Goal: Find specific page/section: Find specific page/section

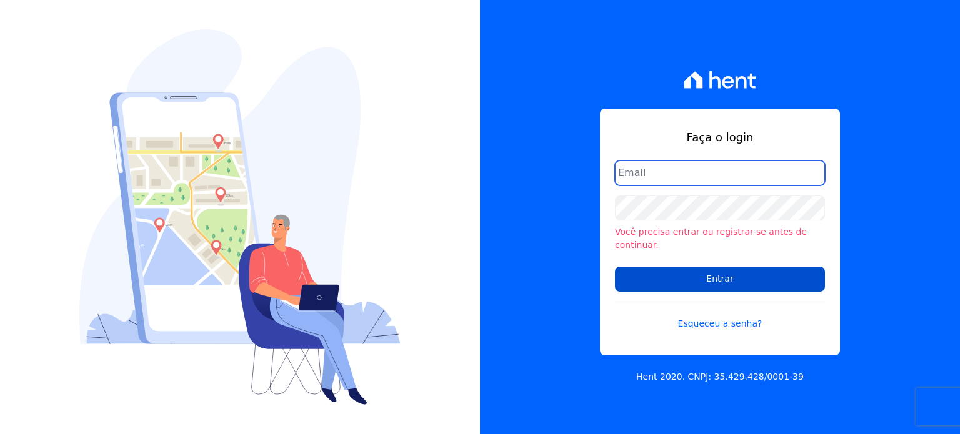
type input "[EMAIL_ADDRESS][DOMAIN_NAME]"
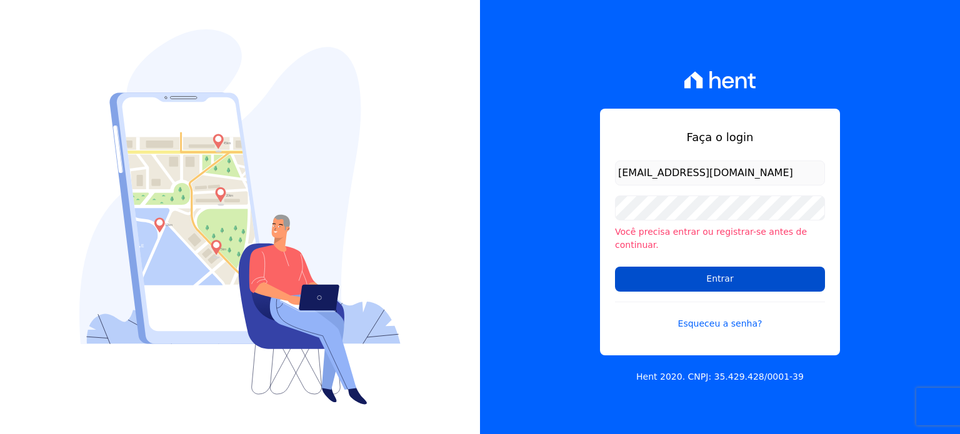
click at [686, 279] on input "Entrar" at bounding box center [720, 279] width 210 height 25
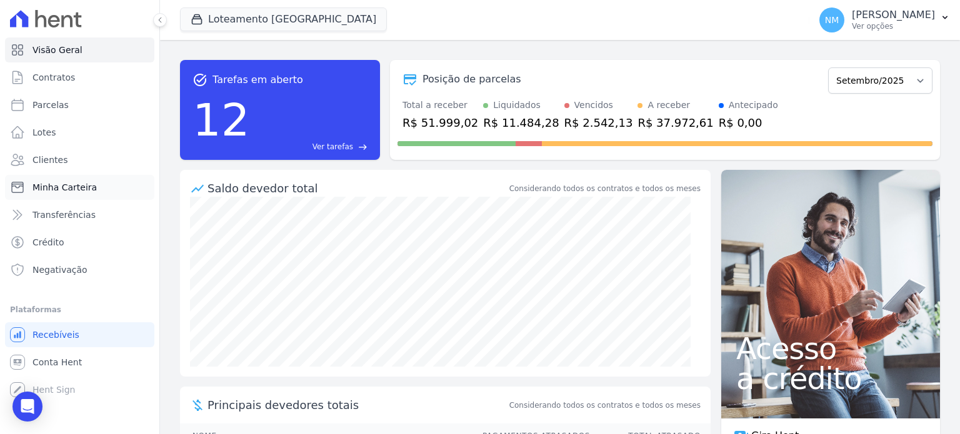
click at [56, 184] on span "Minha Carteira" at bounding box center [65, 187] width 64 height 13
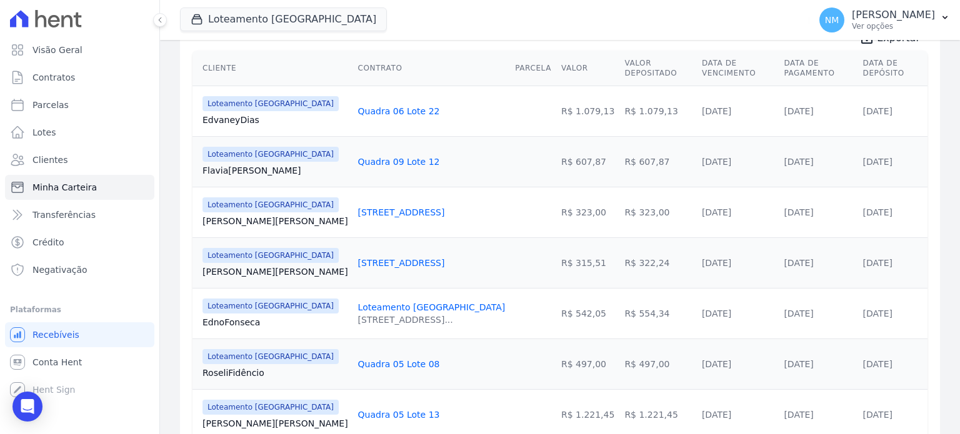
scroll to position [267, 0]
drag, startPoint x: 201, startPoint y: 159, endPoint x: 394, endPoint y: 162, distance: 193.8
click at [394, 162] on tr "Loteamento Jardim Itália Flavia Moreira Quadra 09 Lote 12 R$ 607,87 R$ 607,87 2…" at bounding box center [560, 162] width 735 height 51
copy tr "Flavia Moreira Quadra 09 Lote 12"
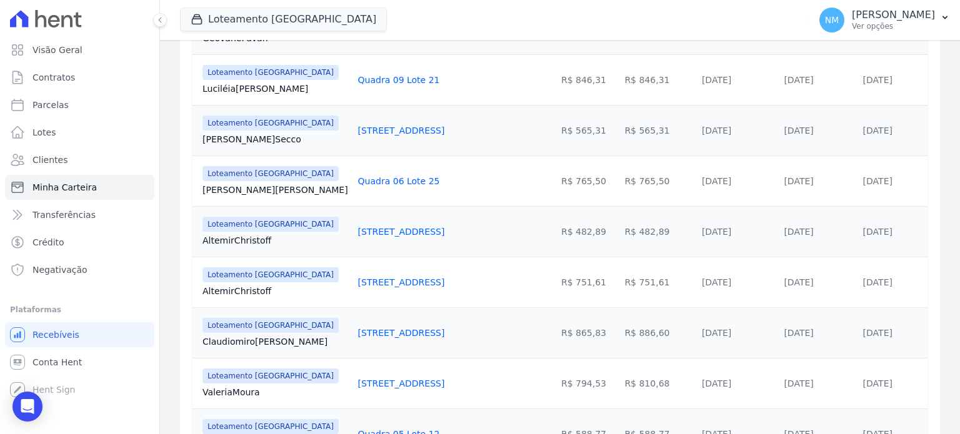
scroll to position [704, 0]
drag, startPoint x: 205, startPoint y: 286, endPoint x: 388, endPoint y: 286, distance: 182.5
click at [388, 286] on tr "Loteamento Jardim Itália Altemir Christoff Quadra 13 Lote 18 R$ 751,61 R$ 751,6…" at bounding box center [560, 281] width 735 height 51
copy tr "Altemir Christoff Quadra 13 Lote 18"
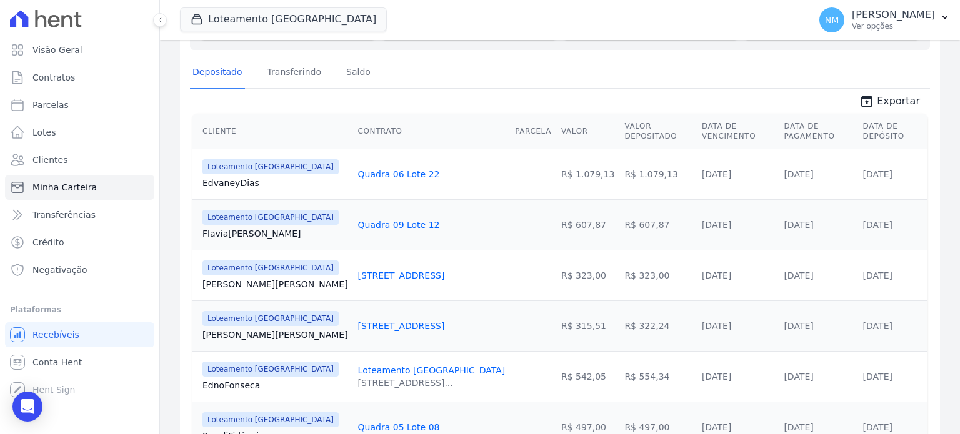
scroll to position [267, 0]
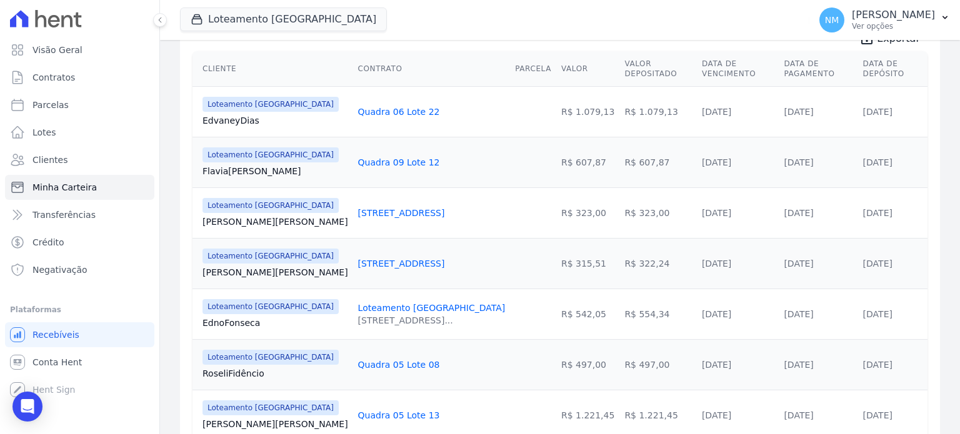
drag, startPoint x: 204, startPoint y: 169, endPoint x: 323, endPoint y: 176, distance: 119.6
click at [221, 223] on td "Loteamento Jardim Itália João Santos" at bounding box center [273, 213] width 161 height 51
drag, startPoint x: 191, startPoint y: 210, endPoint x: 319, endPoint y: 215, distance: 128.9
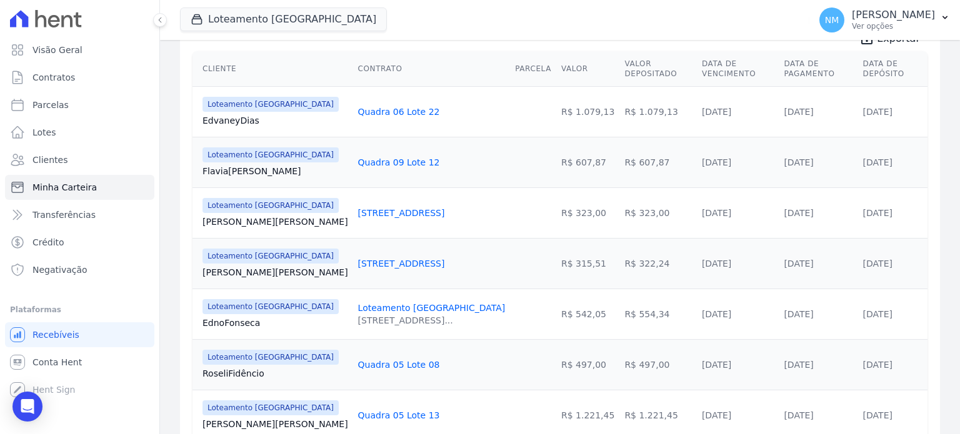
click at [353, 216] on td "Quadra 14 Lote 21" at bounding box center [432, 213] width 158 height 51
drag, startPoint x: 200, startPoint y: 212, endPoint x: 381, endPoint y: 215, distance: 181.3
click at [381, 215] on tr "Loteamento Jardim Itália João Santos Quadra 14 Lote 21 R$ 323,00 R$ 323,00 20/1…" at bounding box center [560, 213] width 735 height 51
copy tr "João Santos Quadra 14 Lote 21"
drag, startPoint x: 198, startPoint y: 263, endPoint x: 429, endPoint y: 266, distance: 231.9
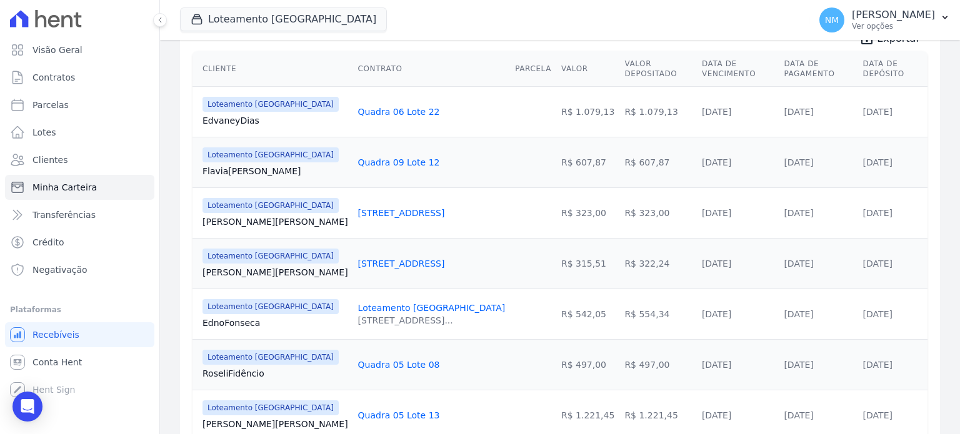
click at [429, 266] on tr "Loteamento Jardim Itália João Santos Quadra 14 Lote 22 R$ 315,51 R$ 322,24 20/0…" at bounding box center [560, 263] width 735 height 51
copy tr "João Santos Quadra 14 Lote 22"
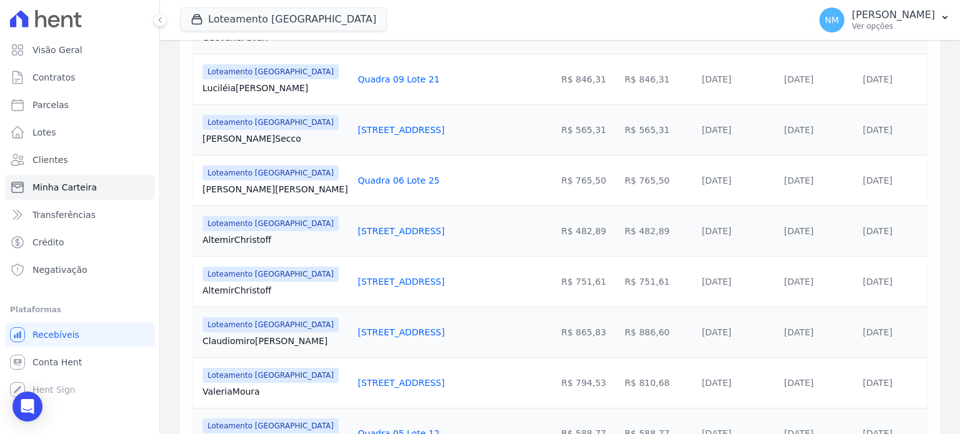
scroll to position [767, 0]
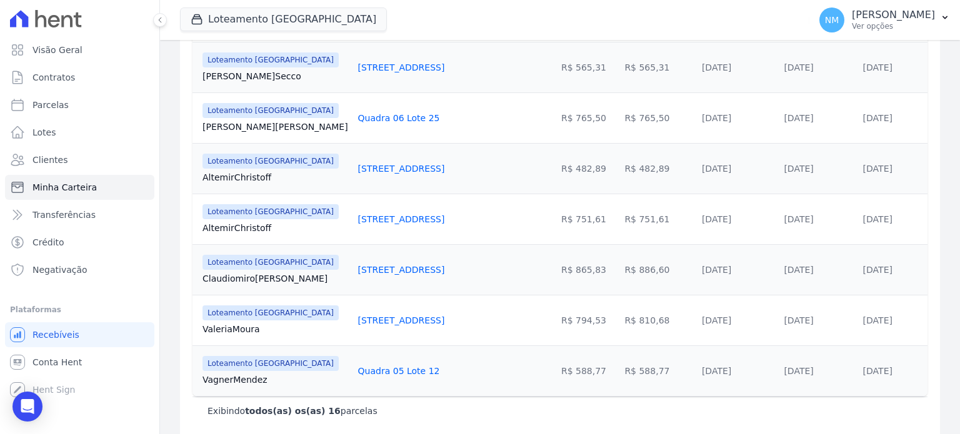
drag, startPoint x: 199, startPoint y: 370, endPoint x: 403, endPoint y: 381, distance: 204.7
click at [403, 381] on tr "Loteamento Jardim Itália Vagner Mendez Quadra 05 Lote 12 R$ 588,77 R$ 588,77 25…" at bounding box center [560, 371] width 735 height 51
copy tr "Vagner Mendez Quadra 05 Lote 12"
